Goal: Find specific page/section: Find specific page/section

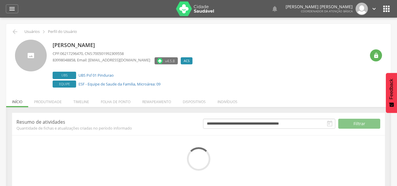
scroll to position [18, 0]
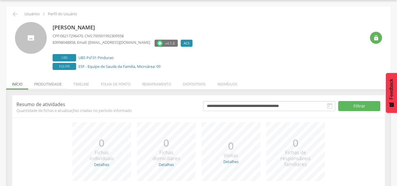
click at [51, 88] on li "Produtividade" at bounding box center [47, 83] width 39 height 14
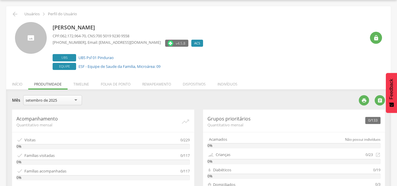
click at [76, 100] on div "setembro de 2025" at bounding box center [52, 100] width 59 height 10
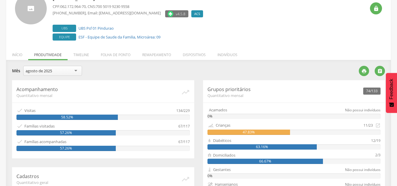
scroll to position [76, 0]
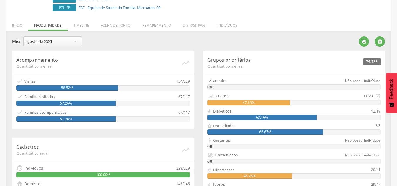
click at [60, 44] on div "agosto de 2025" at bounding box center [52, 41] width 59 height 10
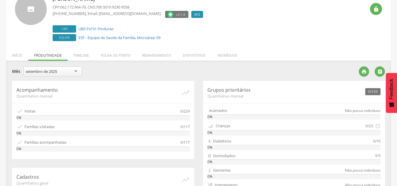
scroll to position [0, 0]
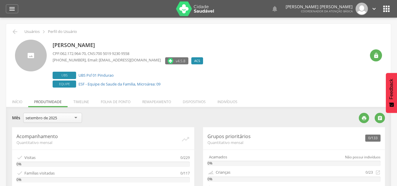
click at [387, 9] on icon "" at bounding box center [386, 8] width 9 height 9
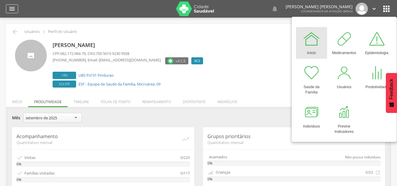
click at [9, 9] on icon "" at bounding box center [12, 8] width 7 height 7
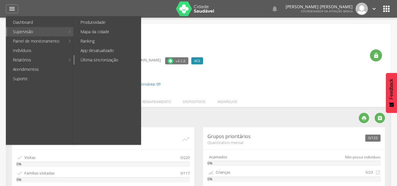
click at [95, 58] on link "Última sincronização" at bounding box center [108, 59] width 66 height 9
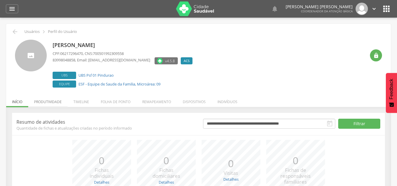
click at [54, 100] on li "Produtividade" at bounding box center [47, 100] width 39 height 14
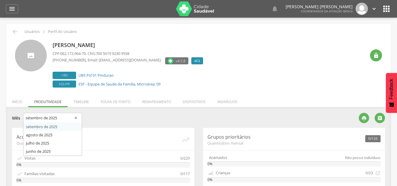
click at [50, 118] on div "setembro de 2025" at bounding box center [41, 117] width 31 height 5
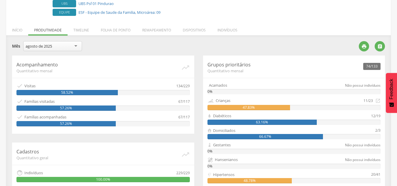
scroll to position [70, 0]
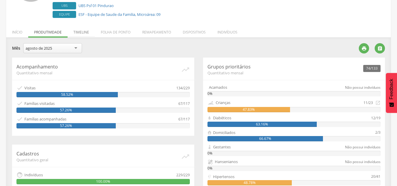
click at [86, 31] on li "Timeline" at bounding box center [81, 31] width 27 height 14
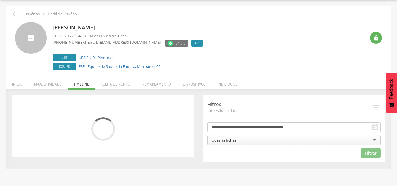
scroll to position [19, 0]
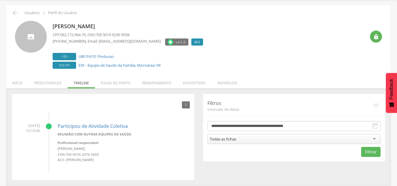
click at [112, 82] on li "Folha de ponto" at bounding box center [115, 82] width 41 height 14
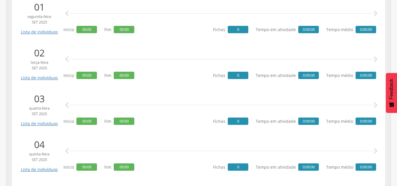
scroll to position [158, 0]
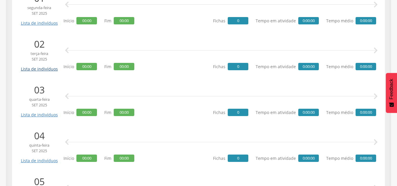
click at [41, 71] on link "Lista de indivíduos" at bounding box center [39, 67] width 40 height 10
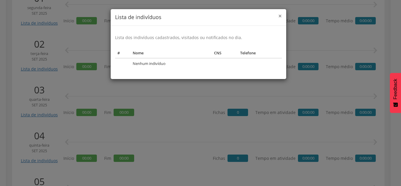
click at [280, 18] on span "×" at bounding box center [281, 16] width 4 height 8
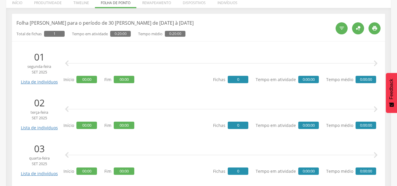
scroll to position [0, 0]
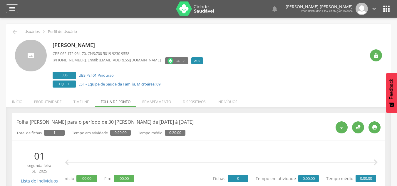
click at [11, 10] on icon "" at bounding box center [12, 8] width 7 height 7
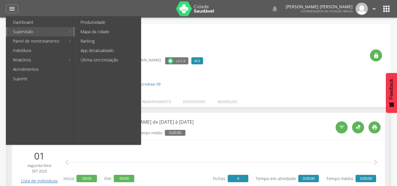
click at [101, 29] on link "Mapa da cidade" at bounding box center [108, 31] width 66 height 9
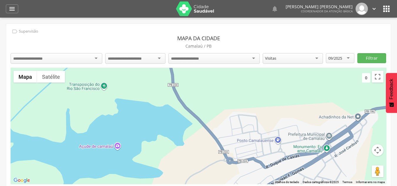
click at [98, 58] on div at bounding box center [57, 58] width 92 height 11
click at [78, 58] on div "Centro de Saude Psf 02" at bounding box center [57, 58] width 92 height 10
click at [128, 59] on input "select-one" at bounding box center [129, 58] width 43 height 5
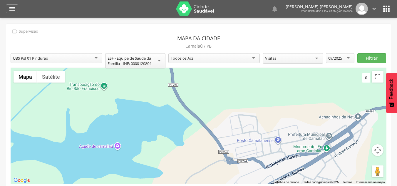
click at [213, 56] on div "Todos os Acs" at bounding box center [214, 58] width 92 height 10
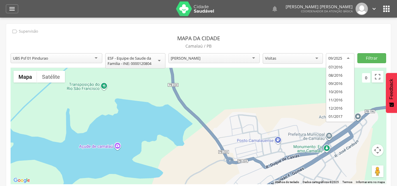
scroll to position [854, 0]
click at [346, 57] on div "09/2025" at bounding box center [340, 58] width 29 height 11
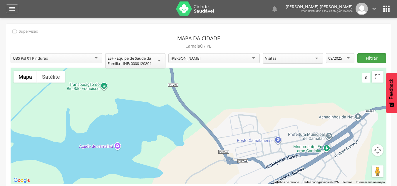
click at [376, 58] on button "Filtrar" at bounding box center [371, 58] width 29 height 10
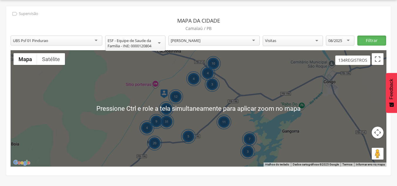
scroll to position [0, 0]
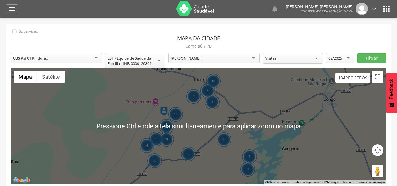
click at [279, 103] on div "10 4 4 3 11 7 3 5 20 31 10 12 9 4" at bounding box center [199, 126] width 376 height 116
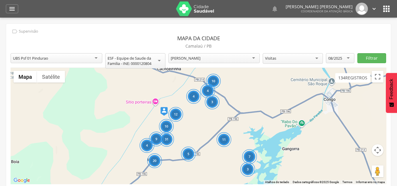
click at [140, 120] on div "10 4 4 3 11 7 3 5 20 31 10 12 9 4" at bounding box center [199, 126] width 376 height 116
click at [378, 74] on button "Ativar a visualização em tela cheia" at bounding box center [378, 77] width 12 height 12
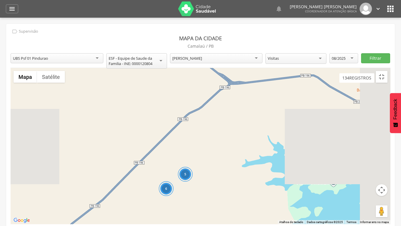
drag, startPoint x: 154, startPoint y: 138, endPoint x: 208, endPoint y: 121, distance: 56.4
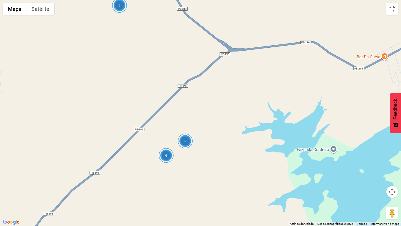
click at [207, 121] on div "4 3 6 5" at bounding box center [200, 113] width 401 height 226
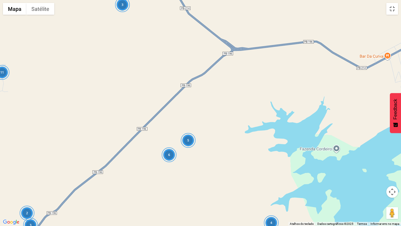
click at [187, 140] on div "5" at bounding box center [188, 140] width 15 height 15
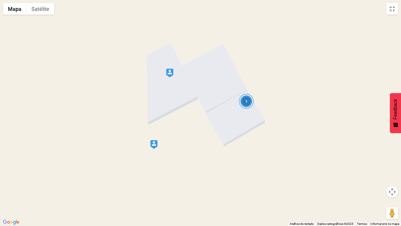
click at [168, 76] on img at bounding box center [169, 72] width 7 height 9
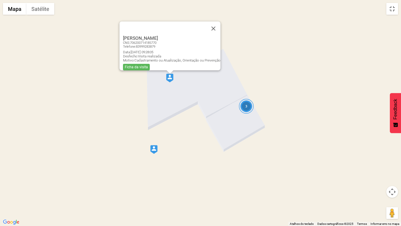
click at [245, 108] on div "3" at bounding box center [246, 106] width 15 height 15
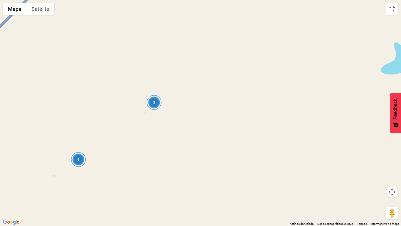
click at [74, 161] on div "6" at bounding box center [78, 159] width 15 height 15
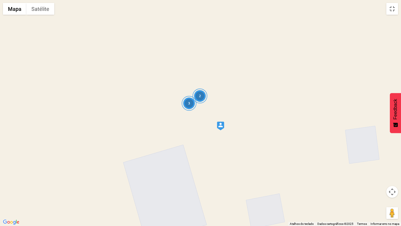
click at [191, 106] on div "3" at bounding box center [189, 103] width 15 height 15
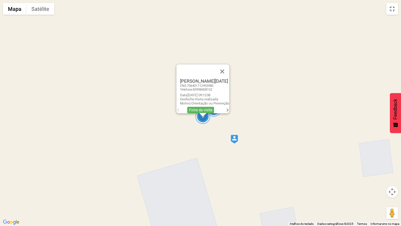
click at [237, 143] on img at bounding box center [234, 139] width 7 height 9
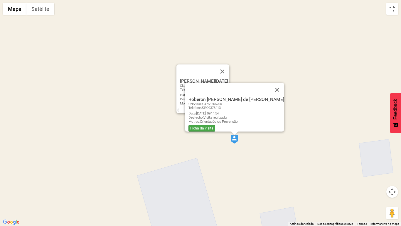
click at [214, 126] on link "Ficha da visita" at bounding box center [202, 128] width 27 height 6
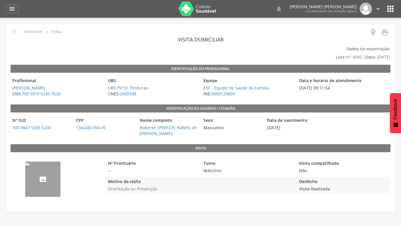
click at [17, 30] on html " Dashboard Supervisão Produtividade Mapa da cidade Ranking App desatualizado Ú…" at bounding box center [200, 113] width 401 height 226
click at [13, 32] on html " Dashboard Supervisão Produtividade Mapa da cidade Ranking App desatualizado Ú…" at bounding box center [200, 113] width 401 height 226
click at [38, 31] on html " Dashboard Supervisão Produtividade Mapa da cidade Ranking App desatualizado Ú…" at bounding box center [200, 113] width 401 height 226
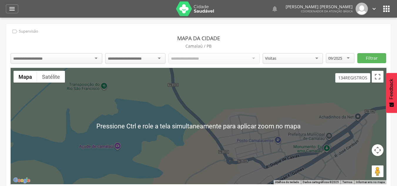
scroll to position [18, 0]
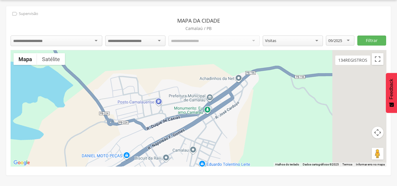
drag, startPoint x: 228, startPoint y: 100, endPoint x: 115, endPoint y: 80, distance: 114.2
click at [116, 80] on div at bounding box center [199, 108] width 376 height 116
